Goal: Information Seeking & Learning: Learn about a topic

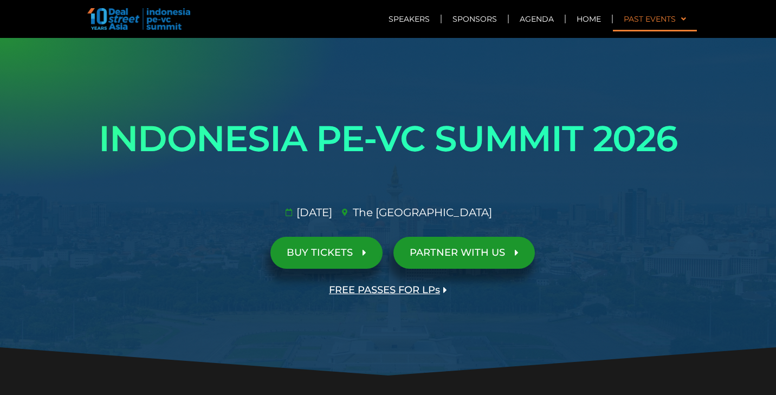
click at [688, 17] on link "Past Events" at bounding box center [655, 19] width 84 height 25
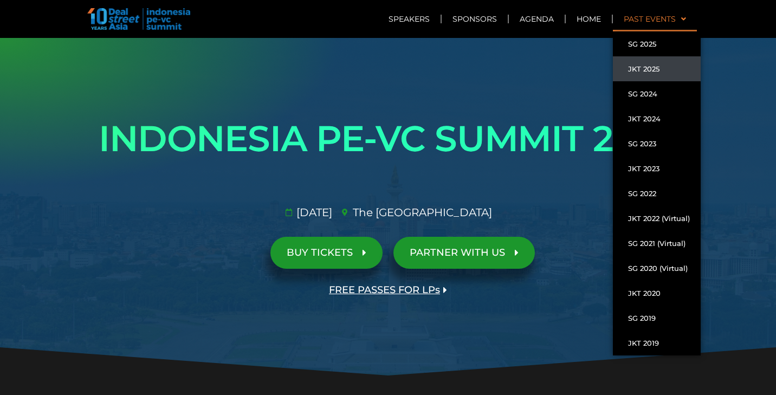
click at [649, 65] on link "JKT 2025" at bounding box center [657, 68] width 88 height 25
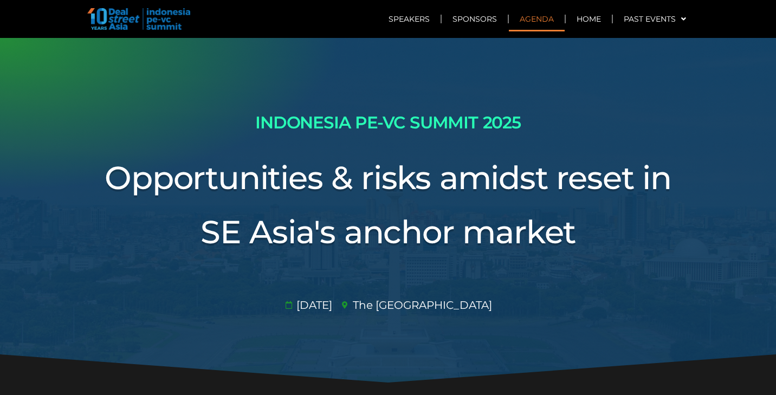
click at [539, 21] on link "Agenda" at bounding box center [537, 19] width 56 height 25
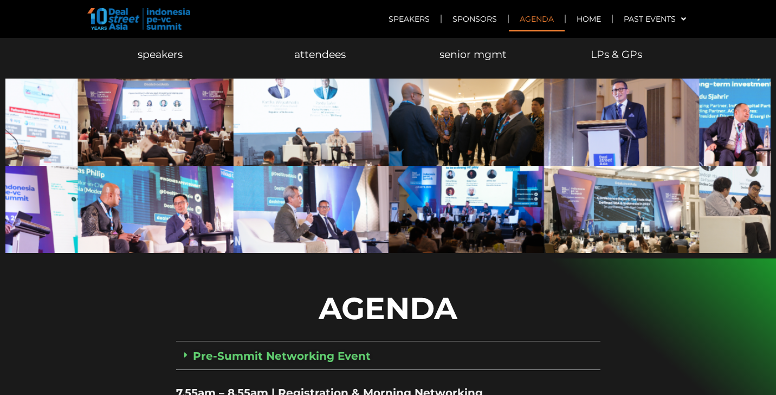
scroll to position [740, 0]
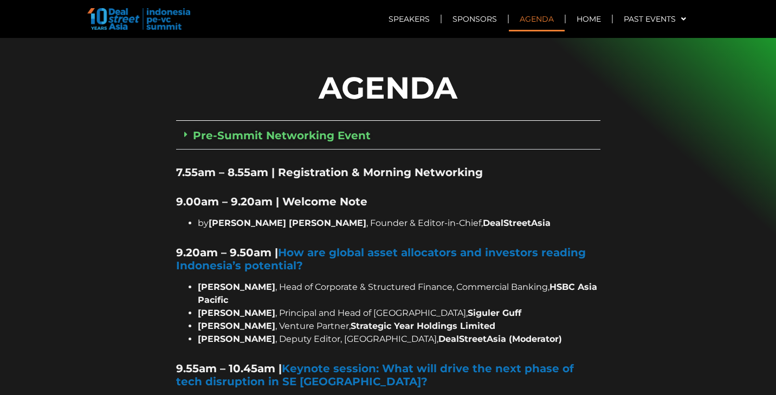
click at [323, 65] on p "AGENDA" at bounding box center [388, 88] width 424 height 46
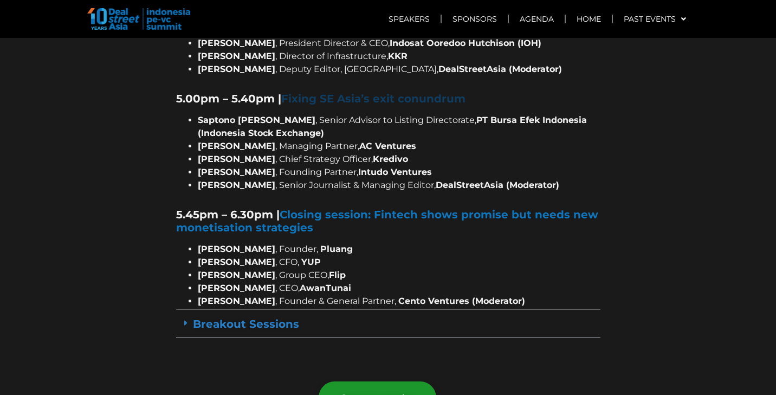
scroll to position [1862, 0]
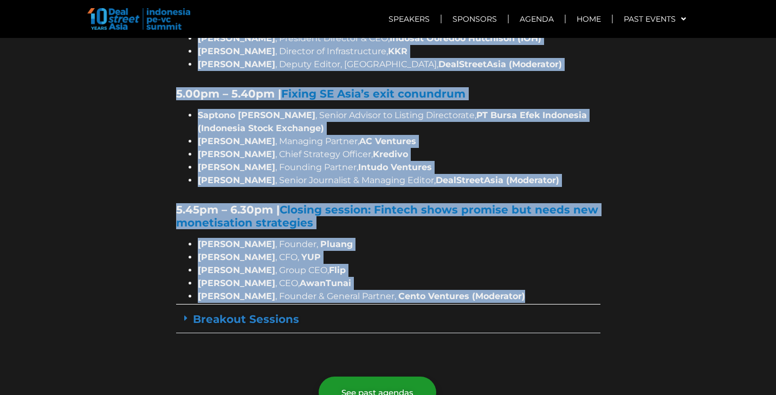
click at [524, 290] on li "[PERSON_NAME] , Founder & General Partner, Cento Ventures (Moderator)" at bounding box center [399, 296] width 403 height 13
copy div "LOREMI Dol-Sitame Consectetu Adipi Eli 37, 4.93se – 2.45do | Eiu, Tempo & Incid…"
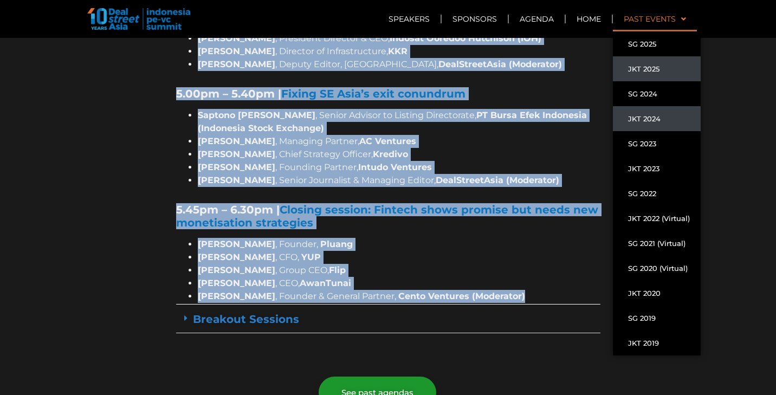
click at [652, 119] on link "JKT 2024" at bounding box center [657, 118] width 88 height 25
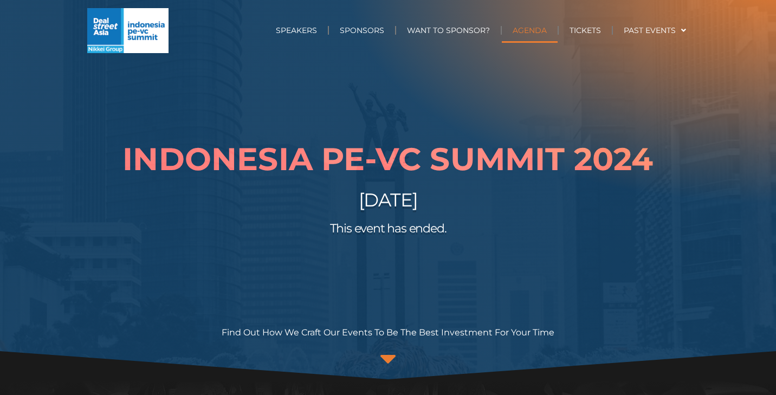
click at [536, 33] on link "AGENDA" at bounding box center [530, 30] width 56 height 25
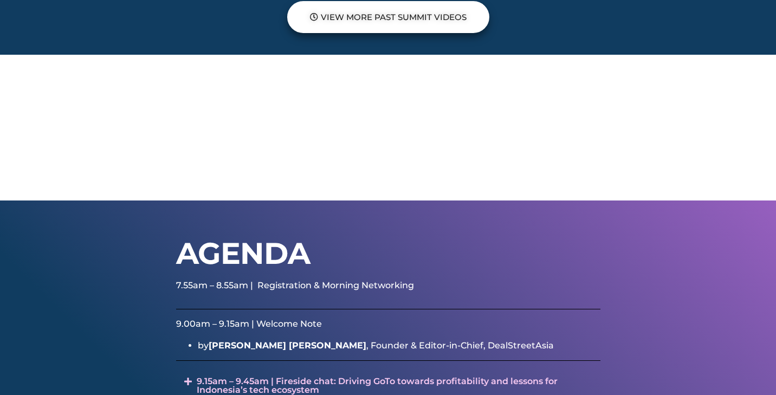
scroll to position [1408, 0]
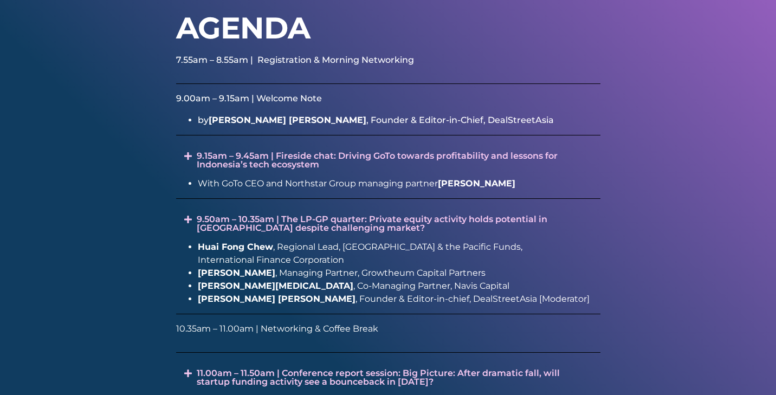
click at [176, 96] on p "9.00am – 9.15am | Welcome Note" at bounding box center [388, 98] width 424 height 13
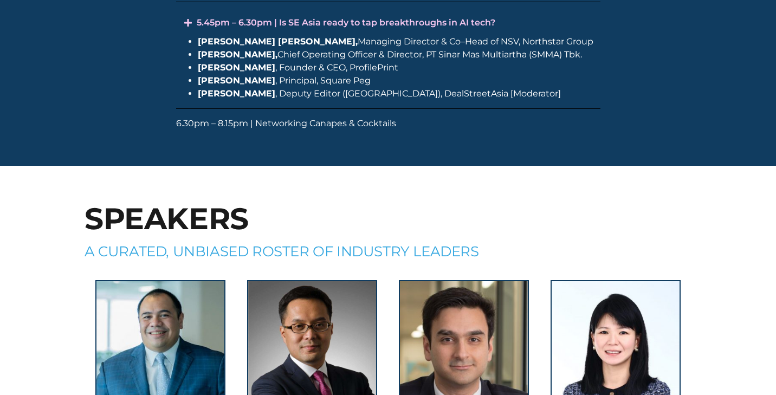
scroll to position [2678, 0]
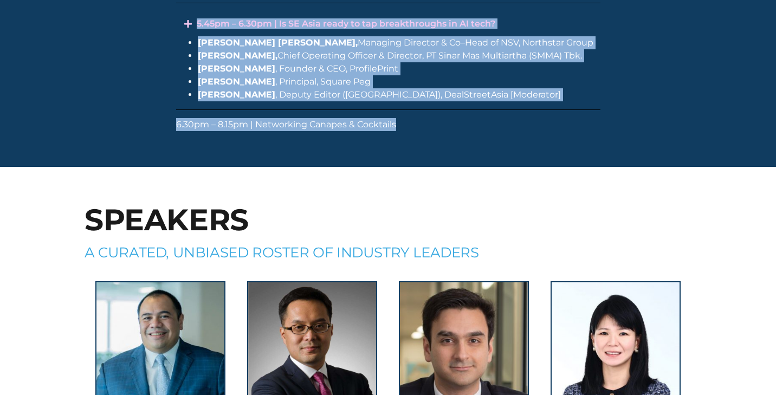
click at [427, 140] on div "6.30pm – 8.15pm | Networking Canapes & Cocktails" at bounding box center [388, 129] width 424 height 22
copy div "9.00am – 9.15am | Welcome Note by Joji Thomas Philip , Founder & Editor-in-Chie…"
